Goal: Task Accomplishment & Management: Use online tool/utility

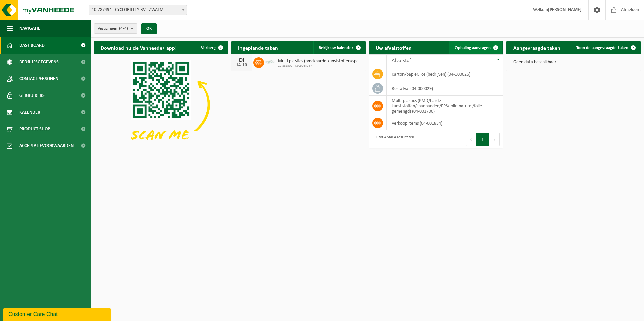
click at [471, 47] on span "Ophaling aanvragen" at bounding box center [473, 48] width 36 height 4
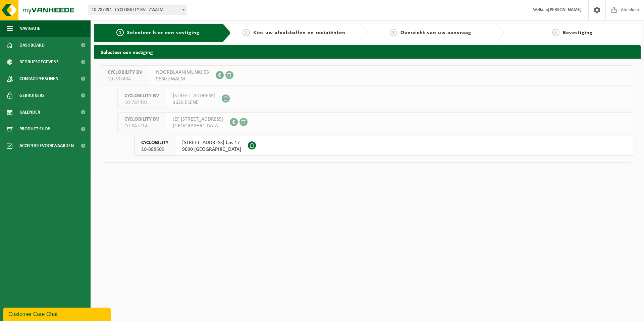
click at [209, 144] on span "[STREET_ADDRESS] bus 17" at bounding box center [211, 142] width 59 height 7
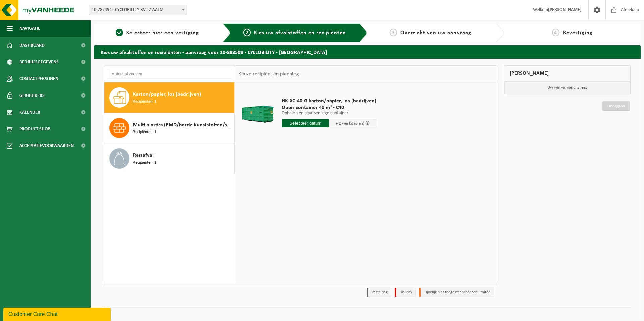
click at [160, 99] on div "Karton/papier, los (bedrijven) Recipiënten: 1" at bounding box center [183, 98] width 100 height 20
click at [347, 123] on span "+ 2 werkdag(en)" at bounding box center [350, 123] width 28 height 4
click at [307, 123] on input "text" at bounding box center [305, 123] width 47 height 8
click at [309, 181] on div "15" at bounding box center [311, 182] width 12 height 11
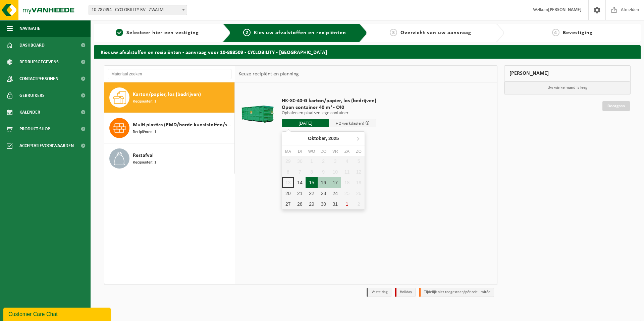
type input "Van 2025-10-15"
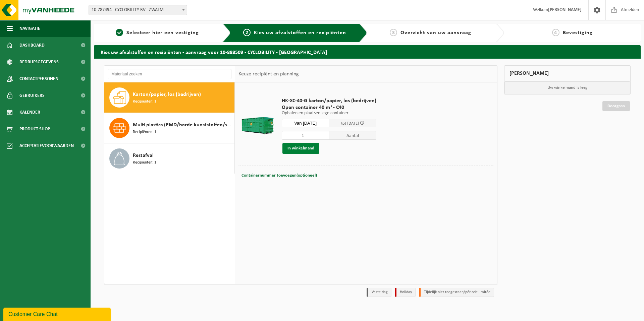
click at [306, 150] on button "In winkelmand" at bounding box center [300, 148] width 37 height 11
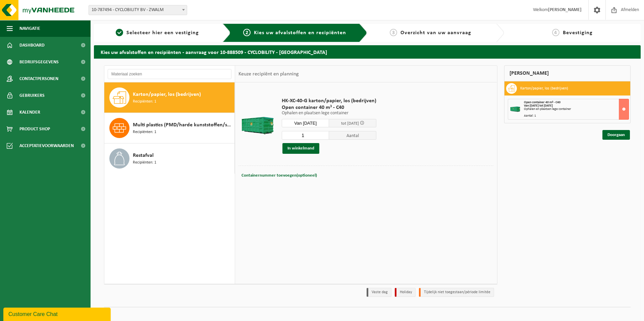
scroll to position [6, 0]
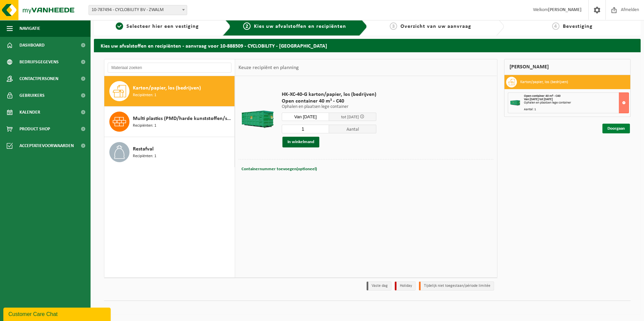
click at [616, 131] on link "Doorgaan" at bounding box center [615, 129] width 27 height 10
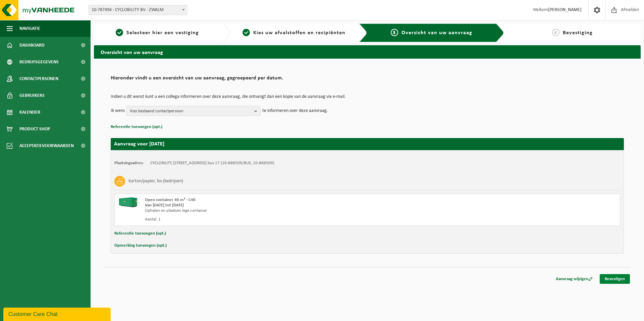
click at [610, 279] on link "Bevestigen" at bounding box center [614, 279] width 30 height 10
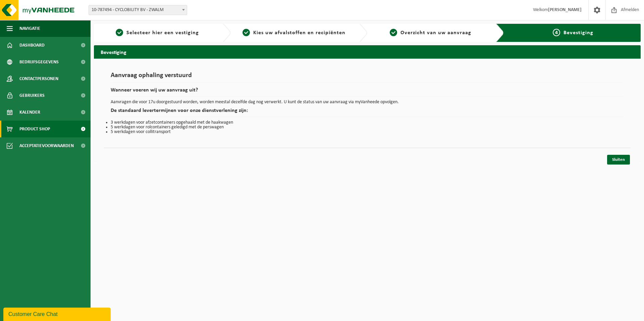
click at [38, 128] on span "Product Shop" at bounding box center [34, 129] width 31 height 17
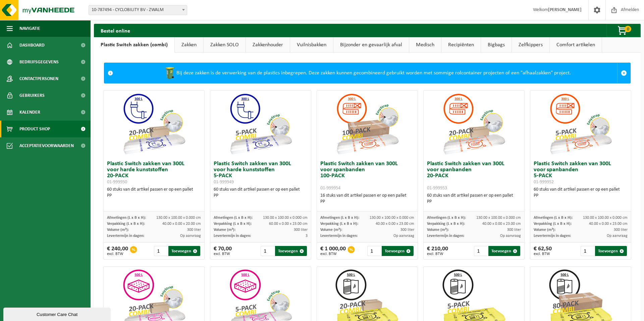
click at [495, 47] on link "Bigbags" at bounding box center [496, 44] width 31 height 15
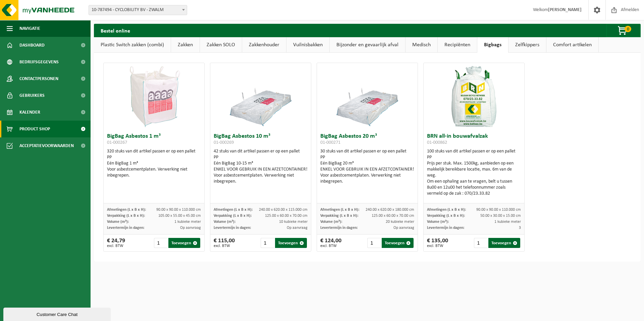
click at [220, 47] on link "Zakken SOLO" at bounding box center [221, 44] width 42 height 15
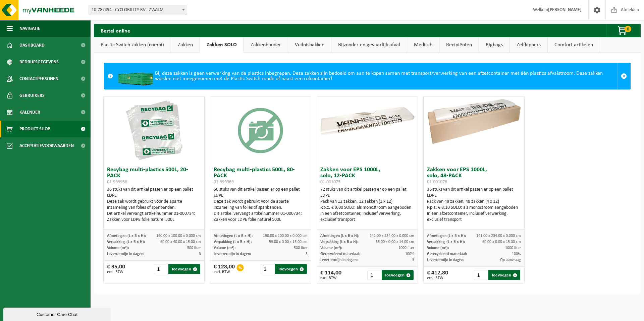
click at [184, 46] on link "Zakken" at bounding box center [185, 44] width 28 height 15
